Goal: Information Seeking & Learning: Learn about a topic

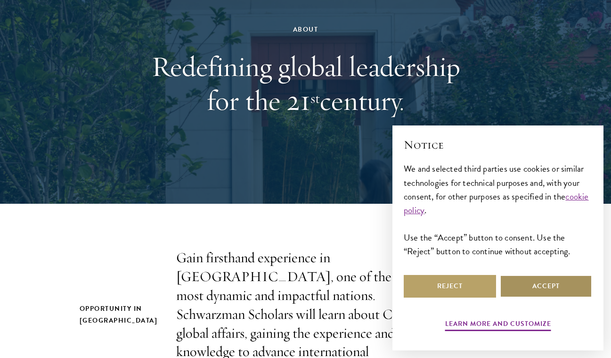
click at [535, 294] on button "Accept" at bounding box center [546, 286] width 92 height 23
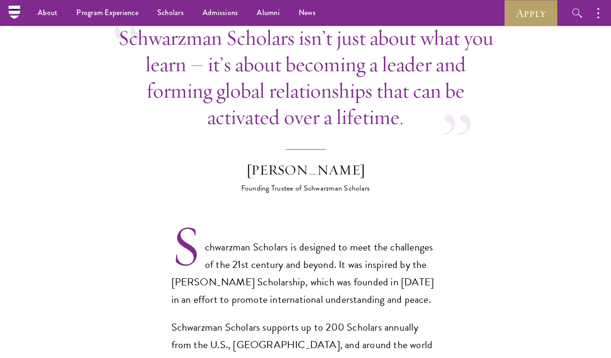
scroll to position [450, 0]
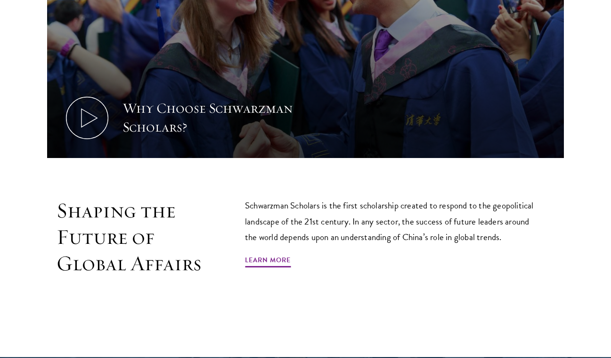
scroll to position [545, 0]
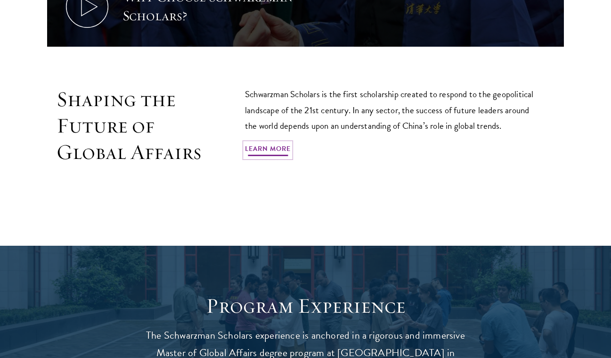
click at [253, 157] on link "Learn More" at bounding box center [268, 150] width 46 height 15
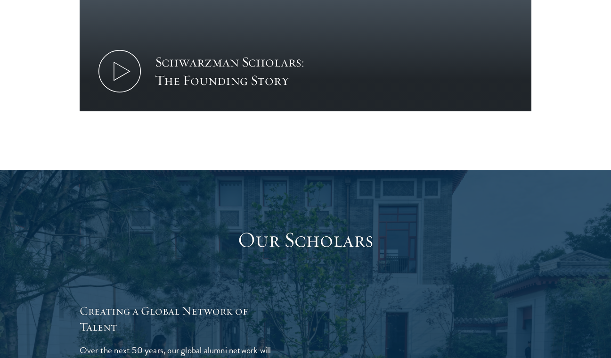
scroll to position [1520, 0]
